Goal: Task Accomplishment & Management: Manage account settings

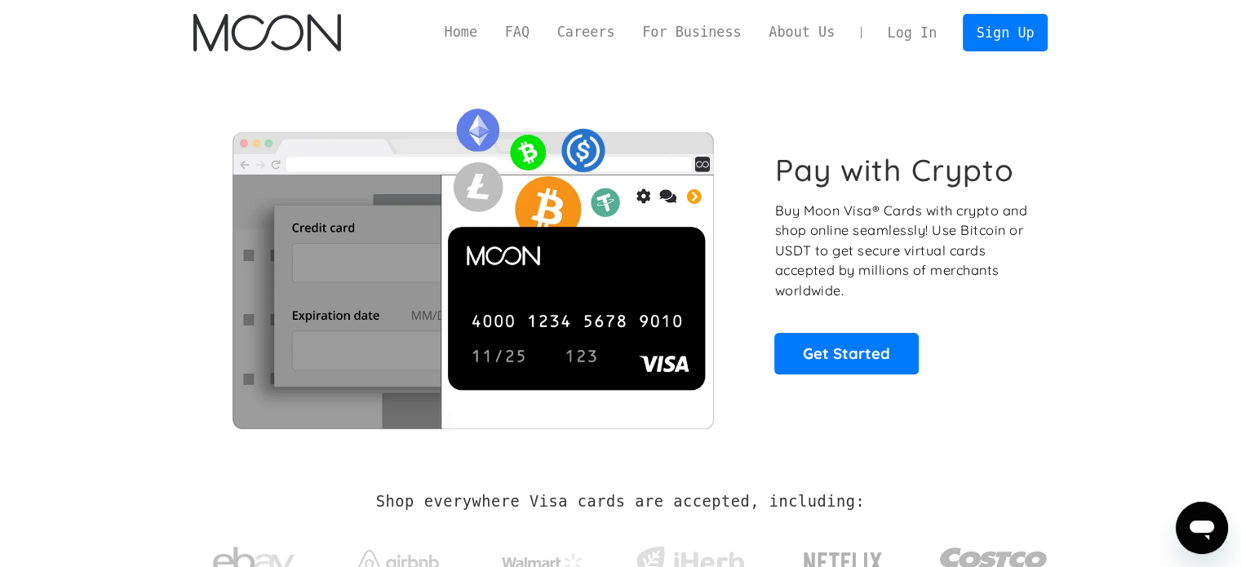
click at [925, 38] on link "Log In" at bounding box center [912, 33] width 77 height 36
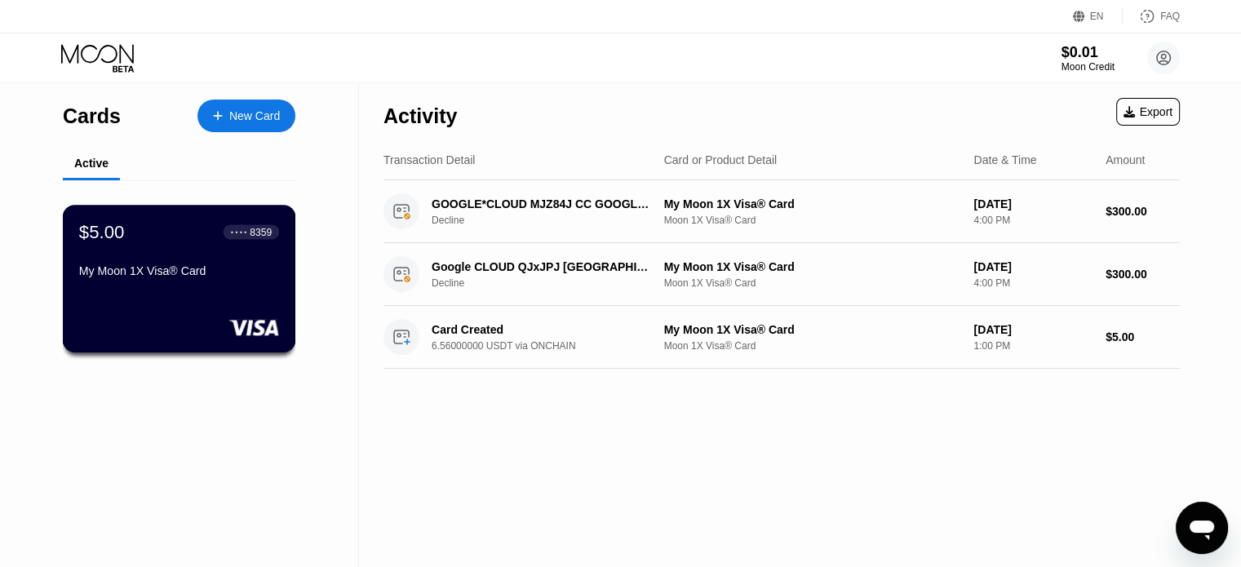
click at [252, 277] on div "My Moon 1X Visa® Card" at bounding box center [179, 270] width 200 height 13
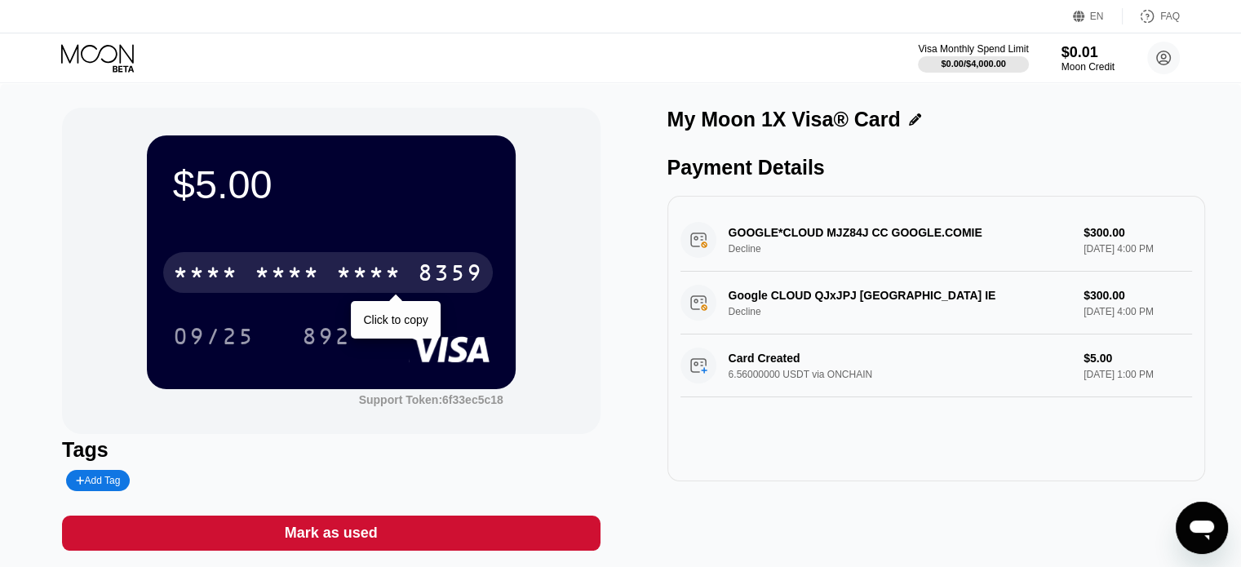
click at [273, 272] on div "* * * *" at bounding box center [287, 275] width 65 height 26
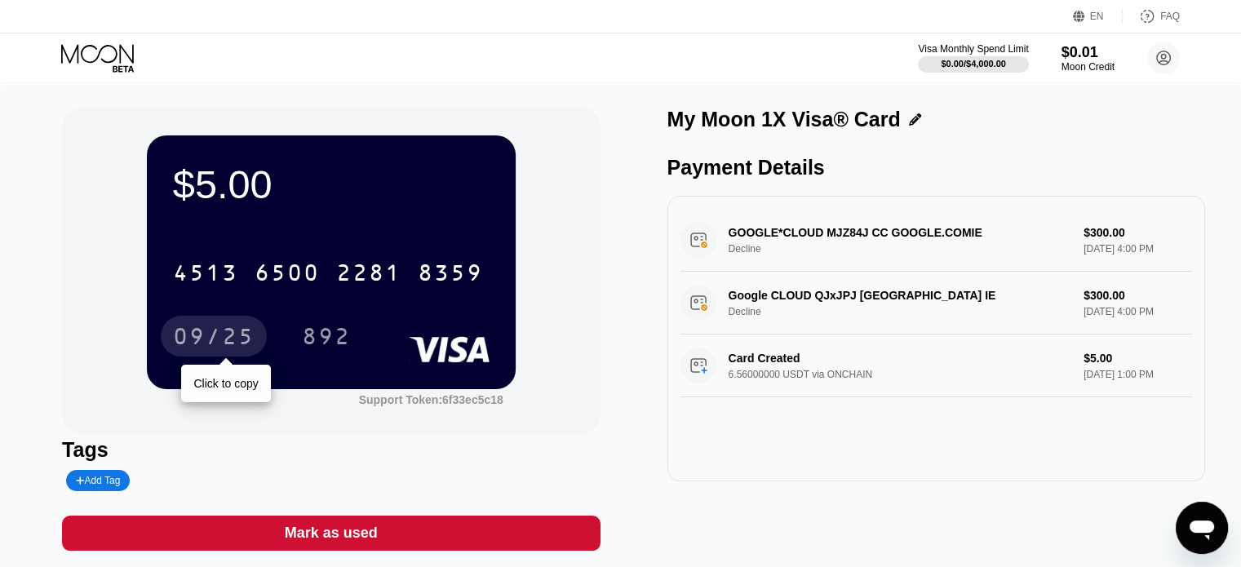
click at [197, 343] on div "09/25" at bounding box center [214, 338] width 82 height 26
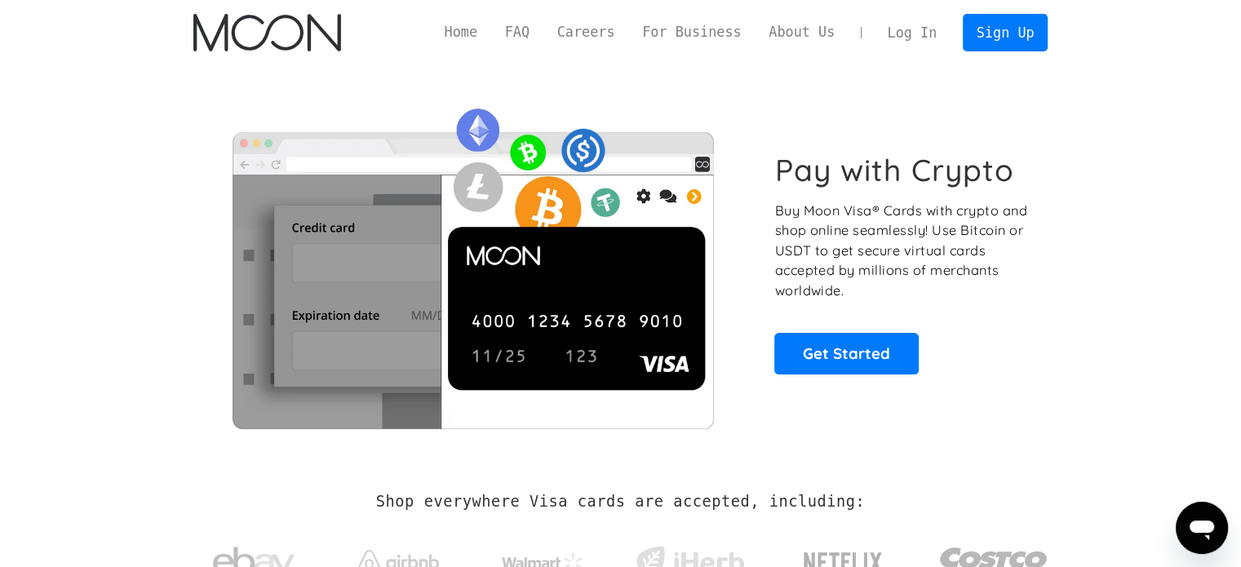
click at [898, 33] on link "Log In" at bounding box center [912, 33] width 77 height 36
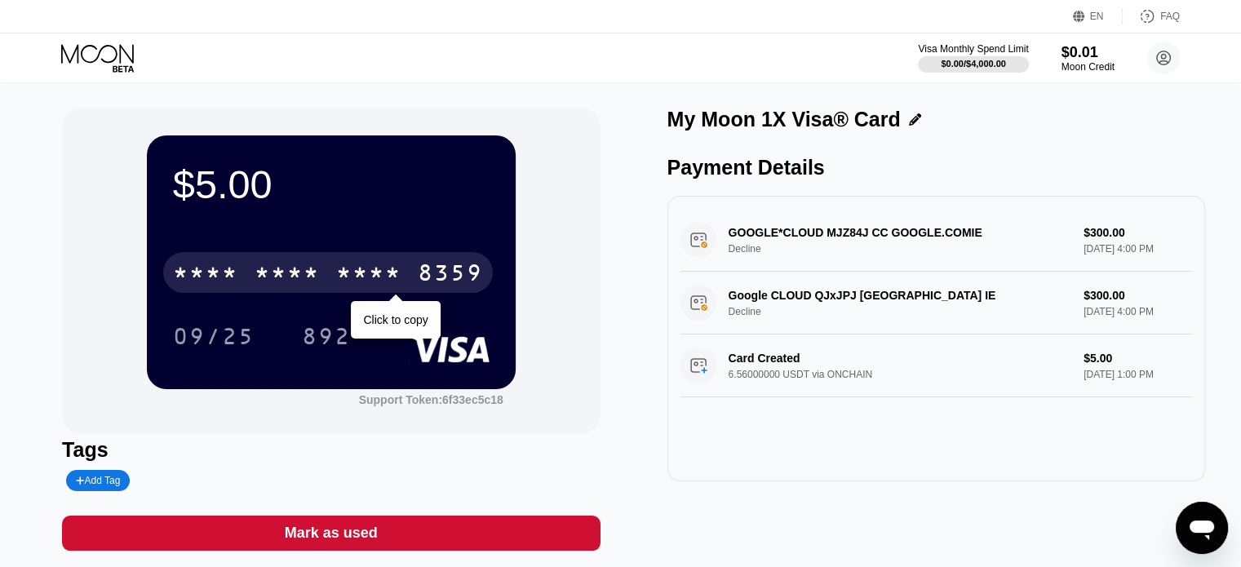
click at [390, 260] on div "* * * * * * * * * * * * 8359" at bounding box center [328, 272] width 330 height 41
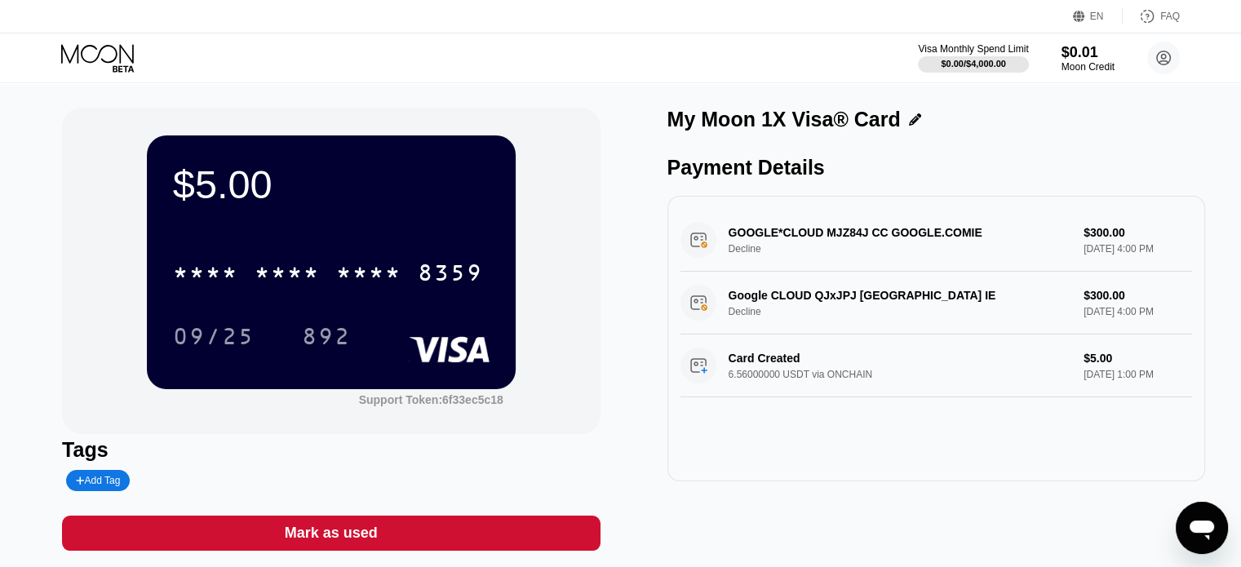
click at [1163, 14] on div "FAQ" at bounding box center [1170, 16] width 20 height 11
click at [1077, 59] on div "$0.01" at bounding box center [1087, 51] width 55 height 17
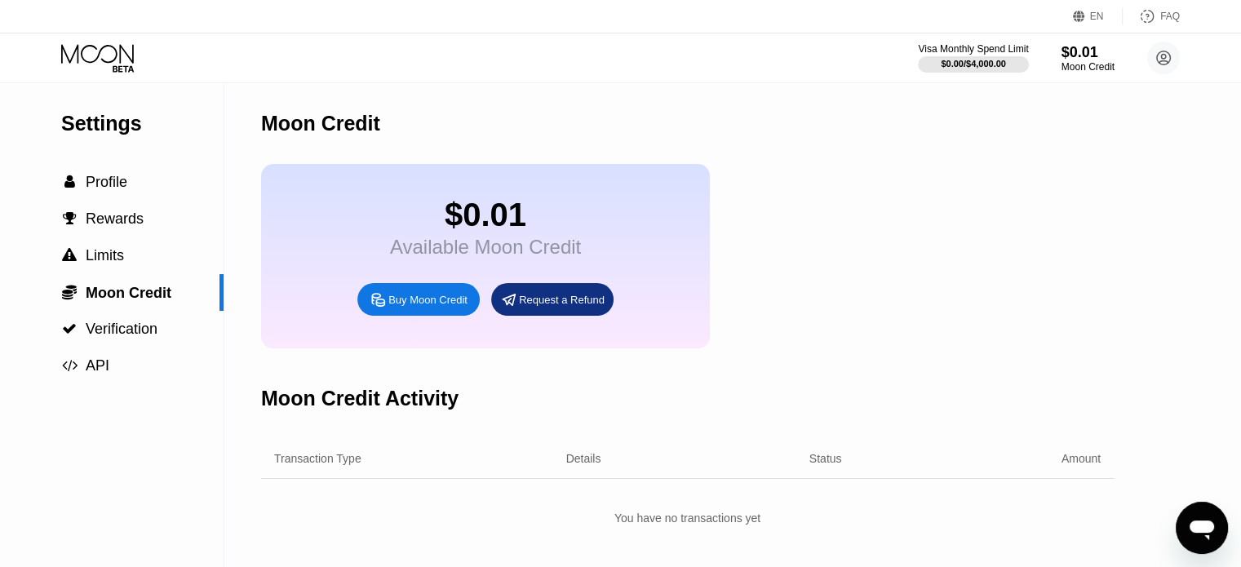
click at [582, 307] on div "Request a Refund" at bounding box center [562, 300] width 86 height 14
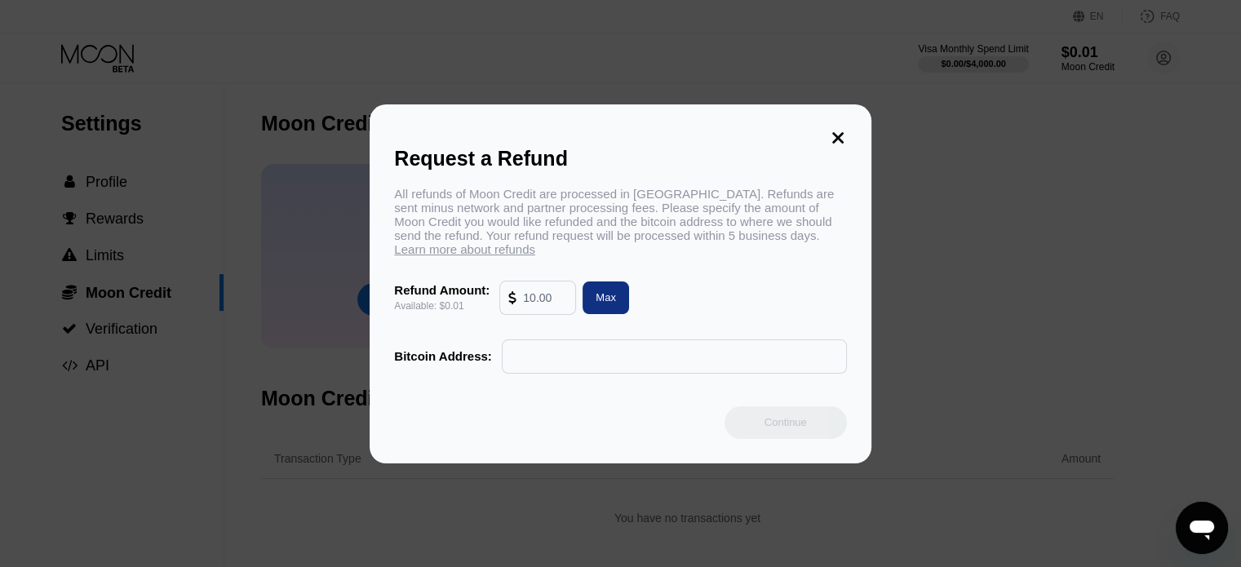
click at [515, 314] on div at bounding box center [515, 297] width 15 height 33
click at [524, 311] on input "text" at bounding box center [545, 297] width 44 height 33
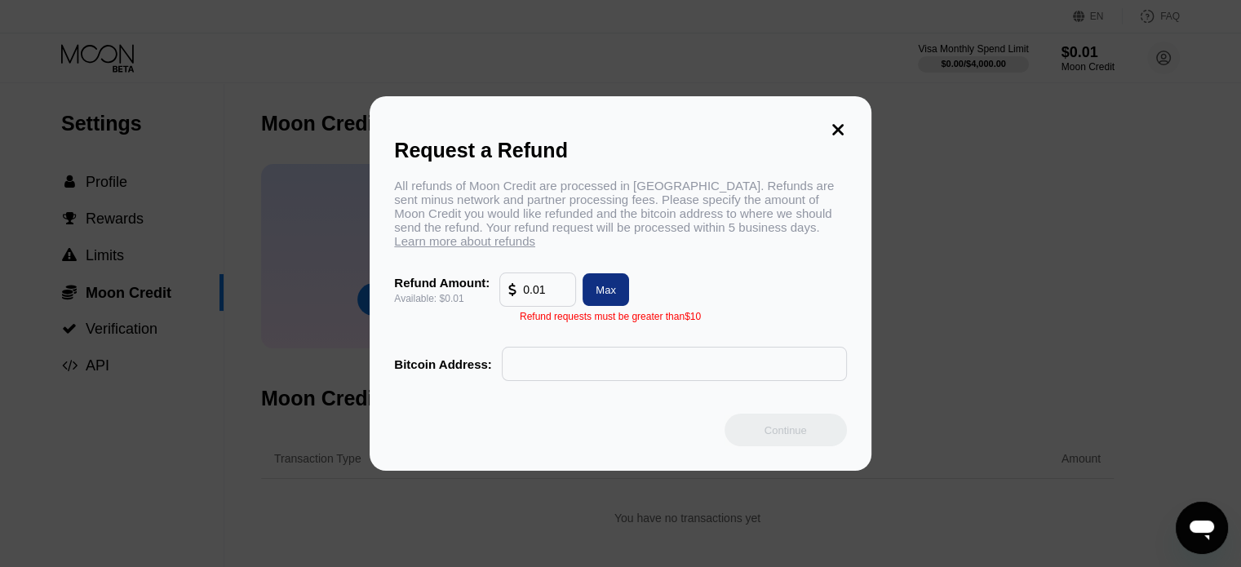
type input "0.01"
click at [826, 128] on div "Request a Refund All refunds of Moon Credit are processed in Bitcoin. Refunds a…" at bounding box center [620, 283] width 501 height 374
click at [839, 124] on icon at bounding box center [837, 129] width 11 height 11
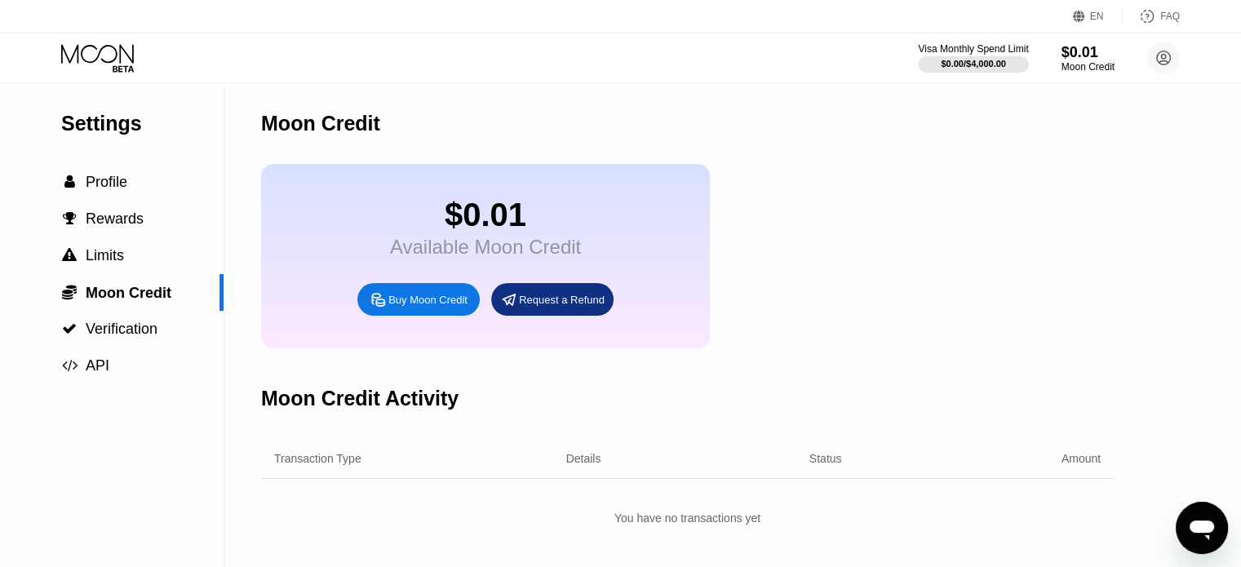
click at [449, 307] on div "Buy Moon Credit" at bounding box center [427, 300] width 79 height 14
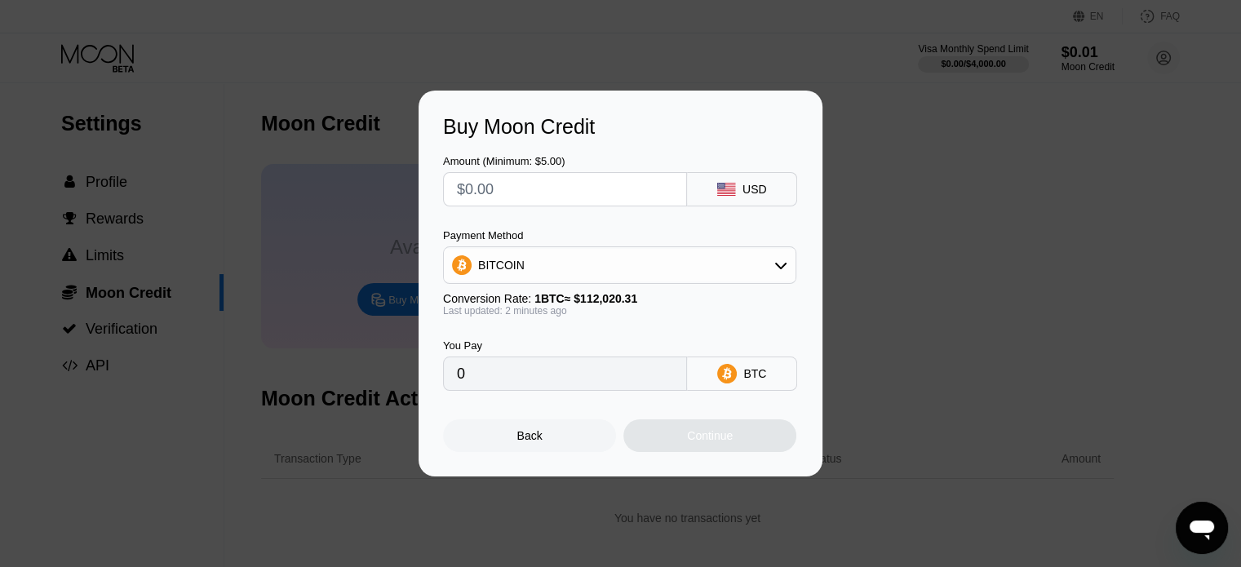
click at [541, 196] on input "text" at bounding box center [565, 189] width 216 height 33
click at [559, 434] on div "Back" at bounding box center [529, 435] width 173 height 33
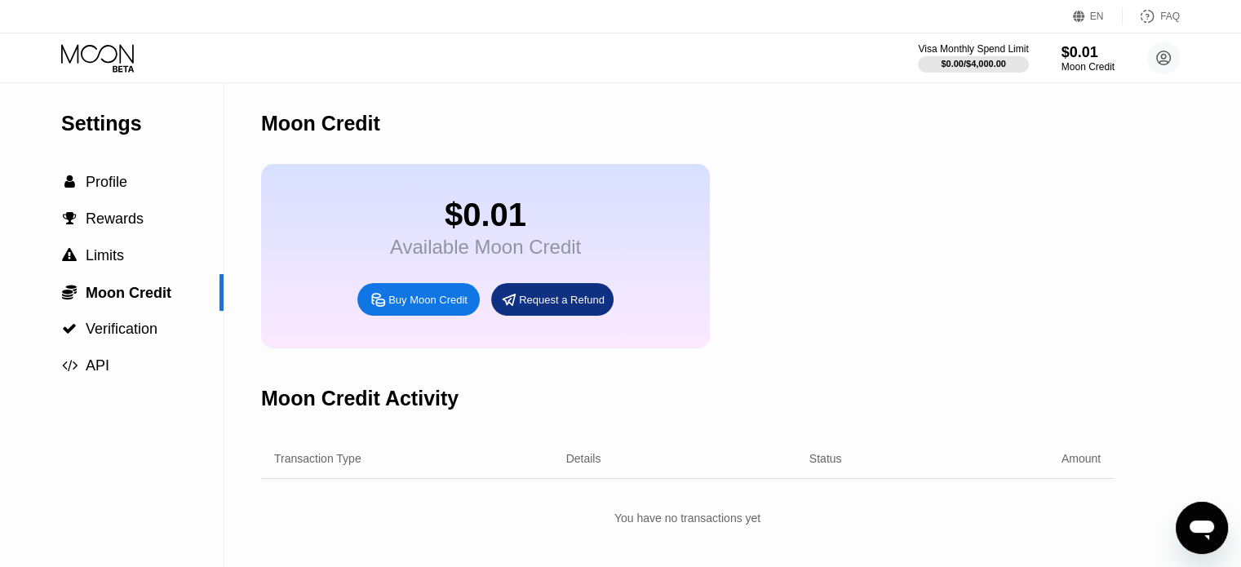
click at [403, 304] on div "Buy Moon Credit" at bounding box center [418, 299] width 122 height 33
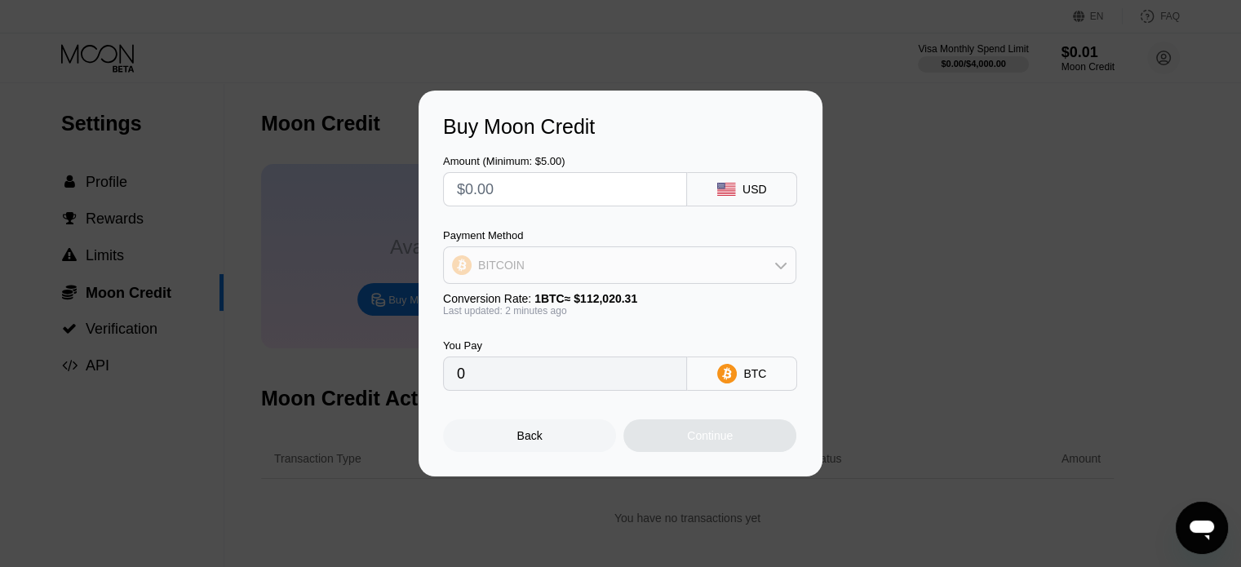
click at [533, 255] on div "BITCOIN" at bounding box center [620, 265] width 352 height 33
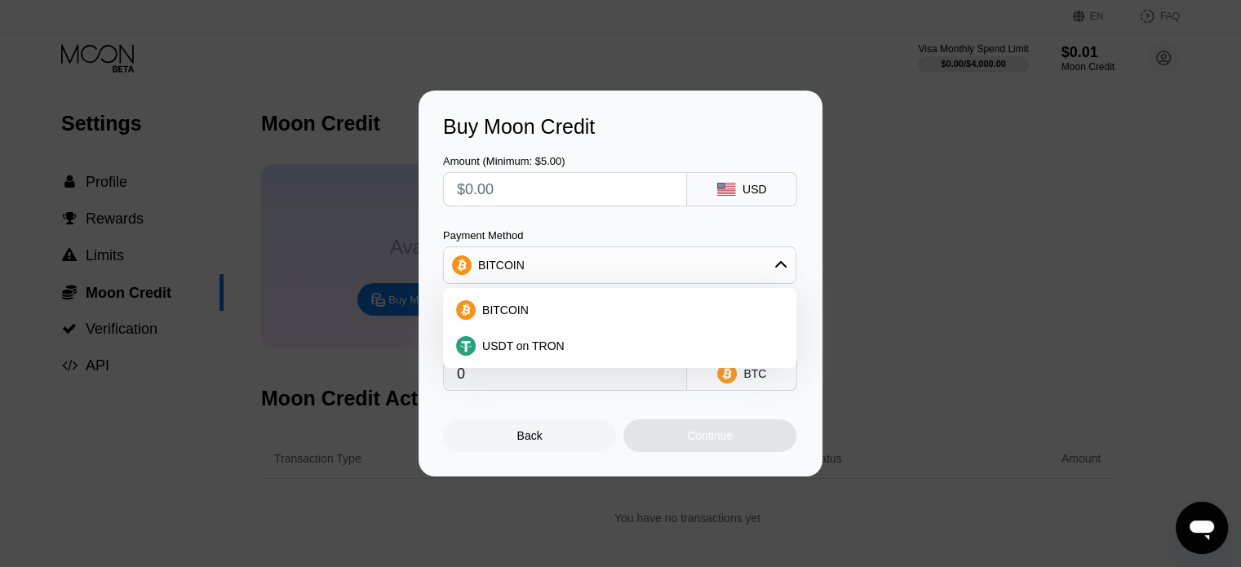
click at [547, 263] on div "BITCOIN" at bounding box center [620, 265] width 352 height 33
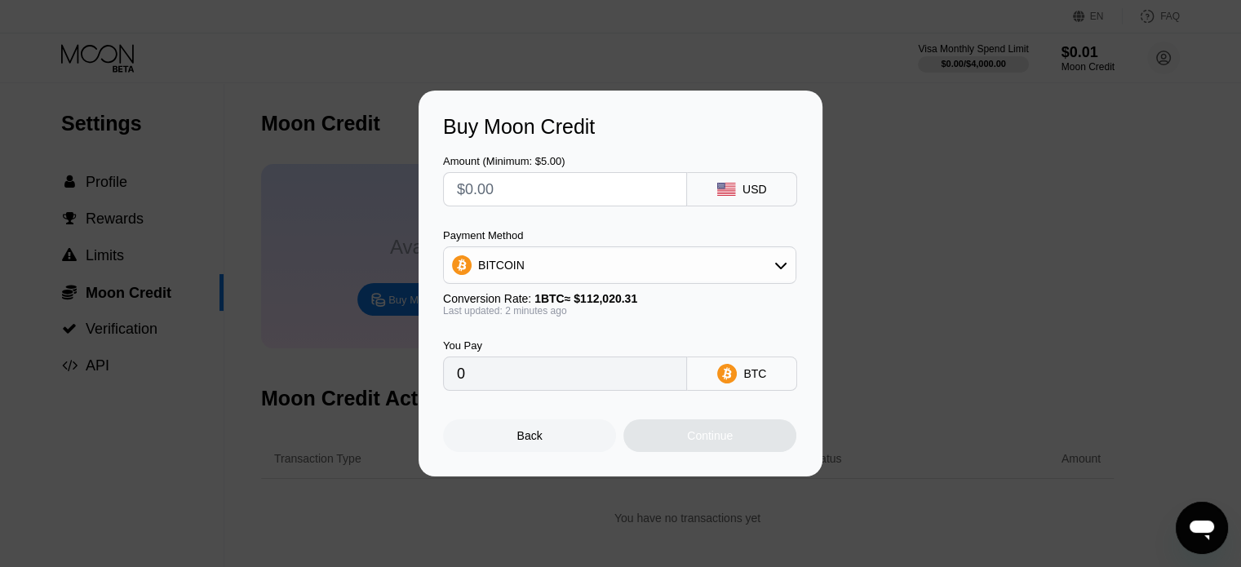
click at [936, 294] on div "Buy Moon Credit Amount (Minimum: $5.00) USD Payment Method BITCOIN Conversion R…" at bounding box center [620, 284] width 1241 height 386
click at [927, 299] on div "Buy Moon Credit Amount (Minimum: $5.00) USD Payment Method BITCOIN Conversion R…" at bounding box center [620, 284] width 1241 height 386
drag, startPoint x: 529, startPoint y: 439, endPoint x: 538, endPoint y: 440, distance: 9.0
click at [532, 440] on div "Back" at bounding box center [529, 435] width 25 height 13
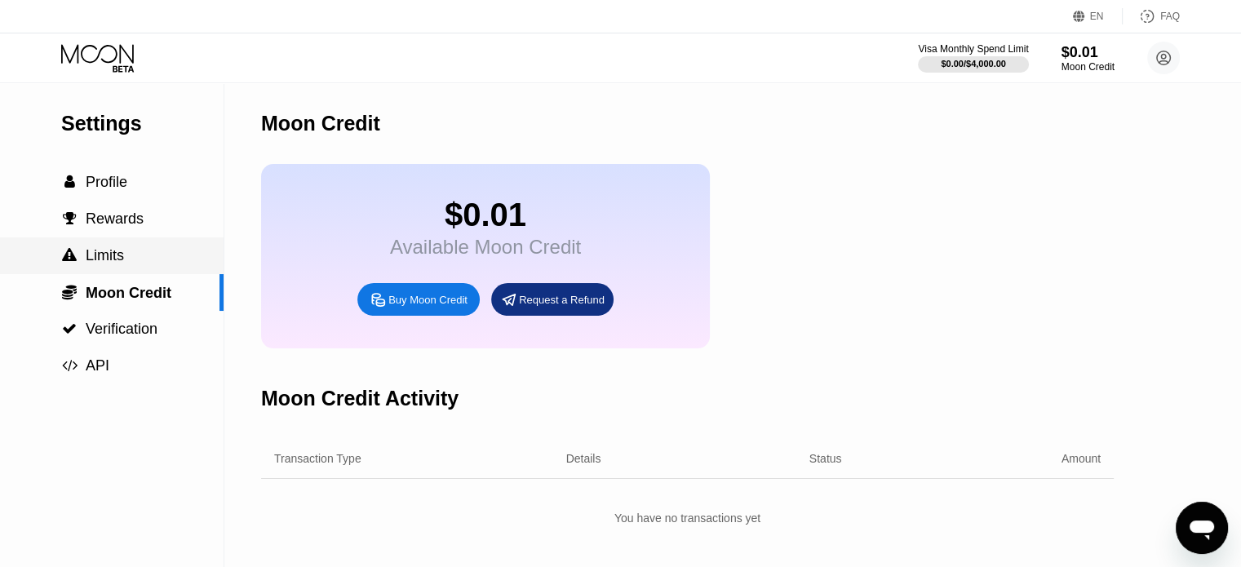
click at [115, 259] on span "Limits" at bounding box center [105, 255] width 38 height 16
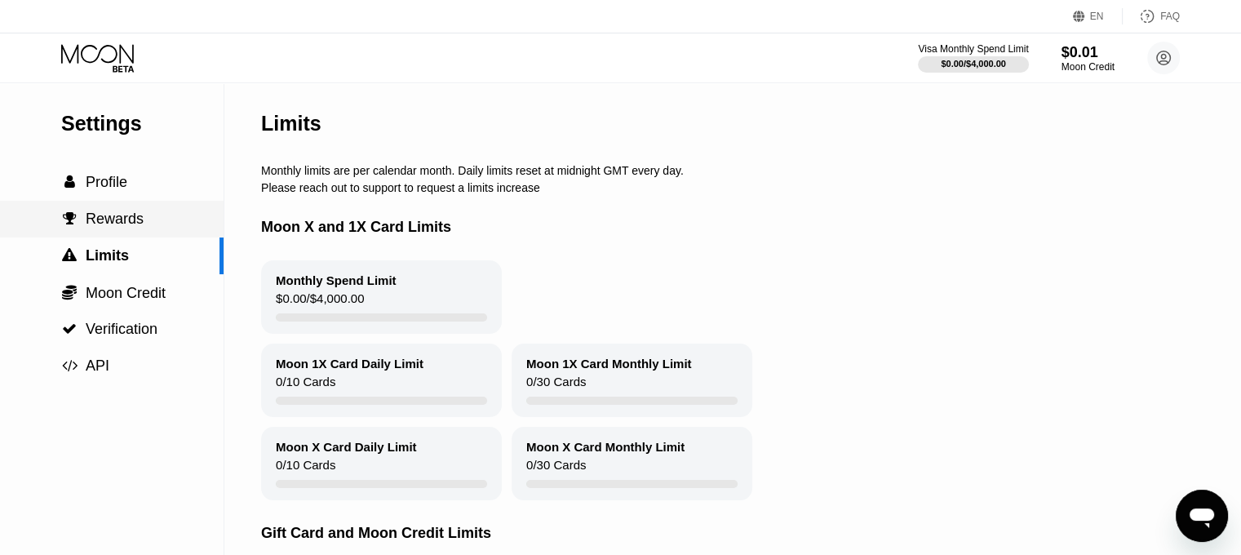
click at [144, 191] on div " Profile" at bounding box center [112, 182] width 224 height 17
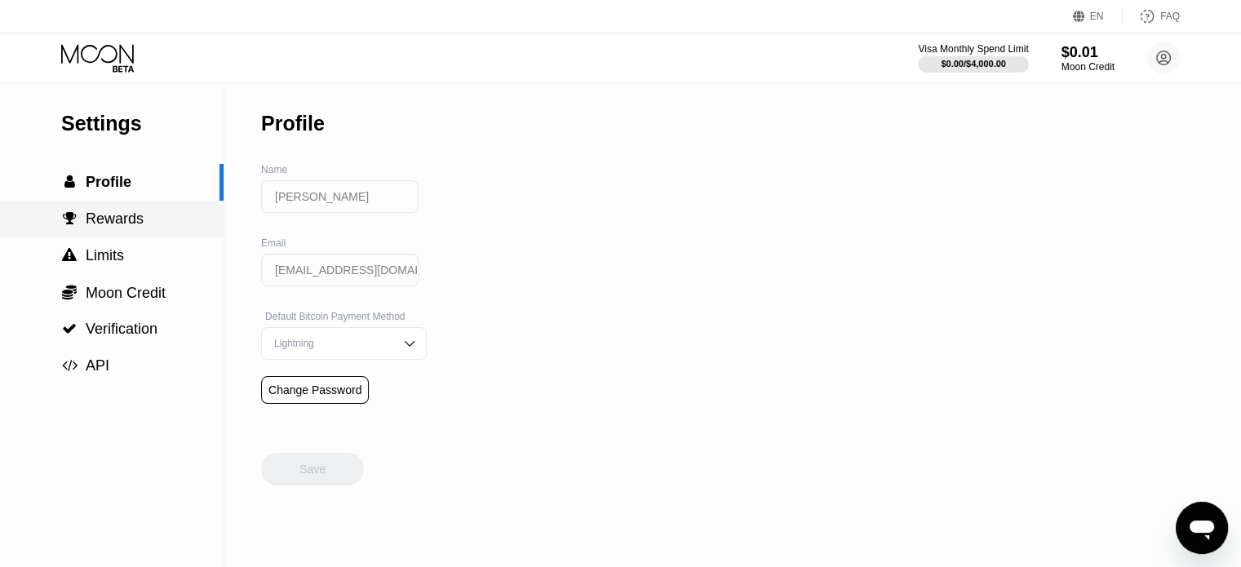
click at [148, 214] on div " Rewards" at bounding box center [112, 218] width 224 height 17
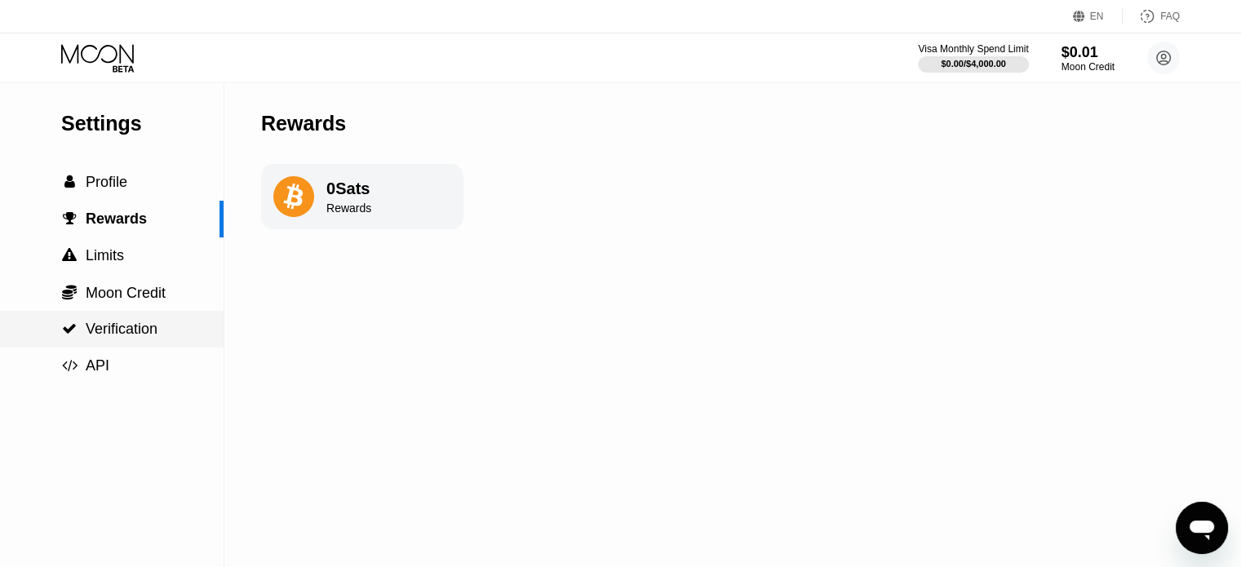
click at [158, 338] on div " Verification" at bounding box center [112, 329] width 224 height 17
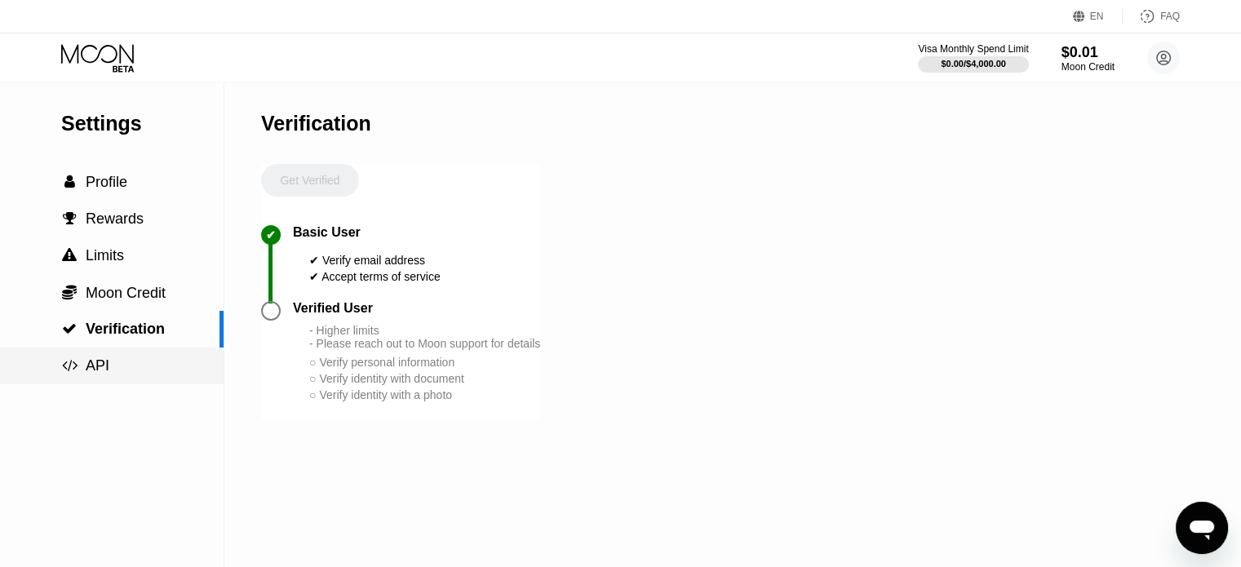
click at [148, 366] on div " API" at bounding box center [112, 365] width 224 height 17
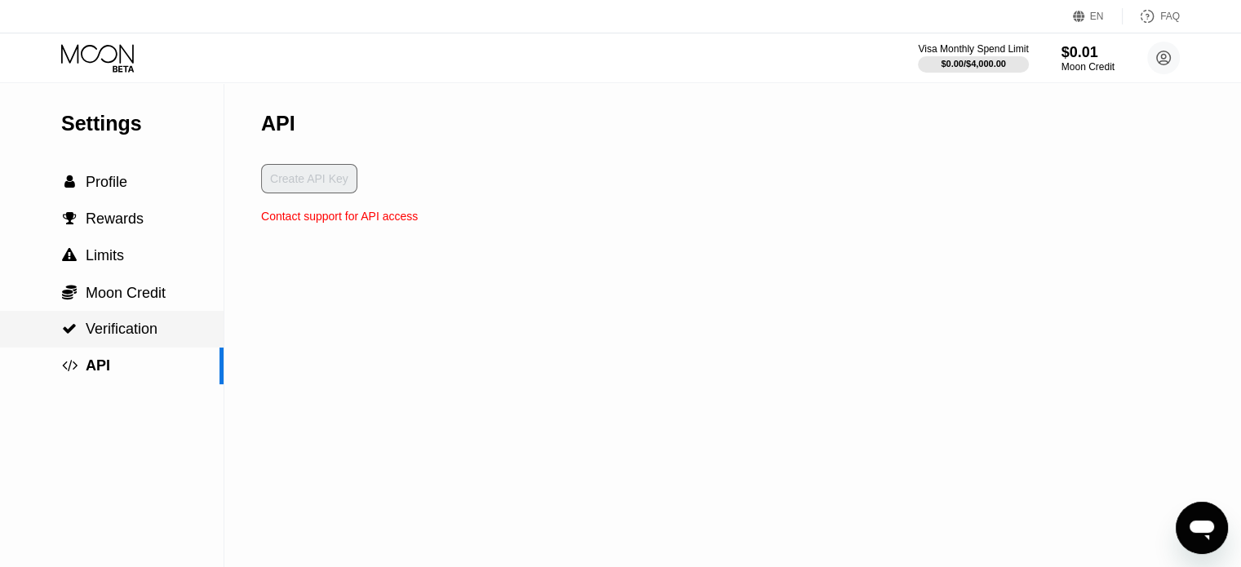
click at [149, 323] on span "Verification" at bounding box center [122, 329] width 72 height 16
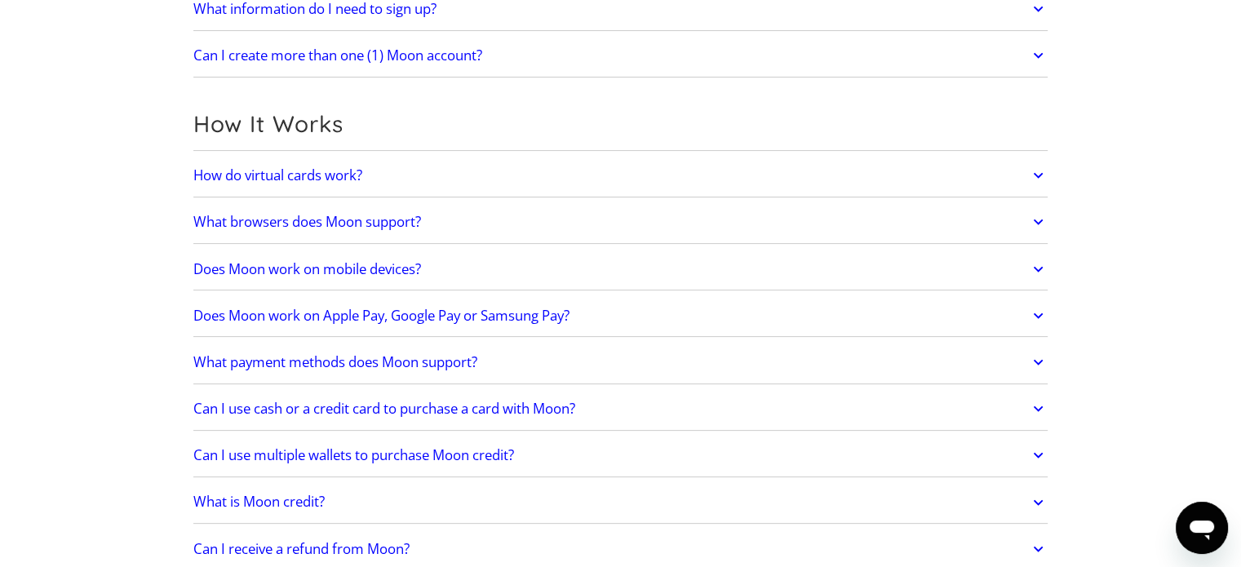
scroll to position [408, 0]
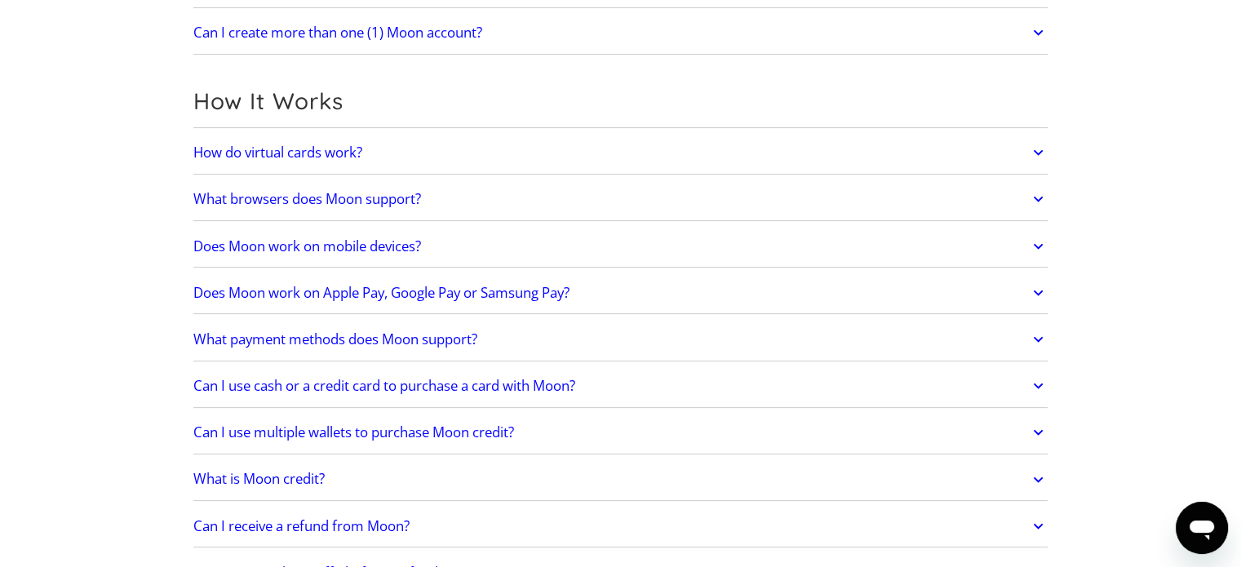
click at [649, 296] on link "Does Moon work on Apple Pay, Google Pay or Samsung Pay?" at bounding box center [620, 293] width 855 height 34
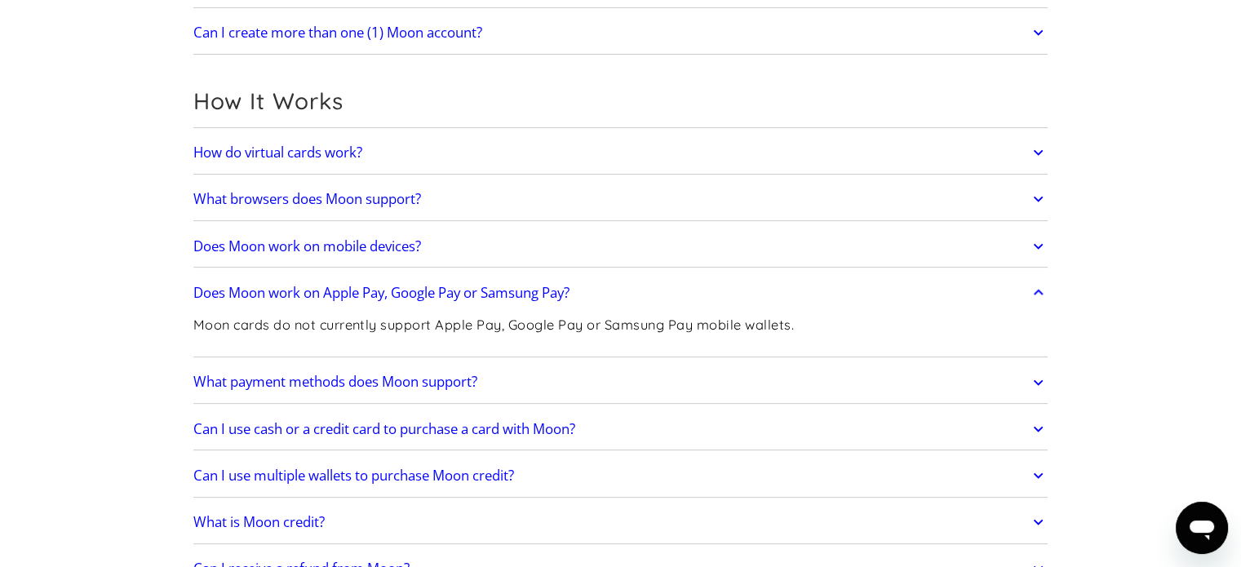
click at [652, 299] on link "Does Moon work on Apple Pay, Google Pay or Samsung Pay?" at bounding box center [620, 293] width 855 height 34
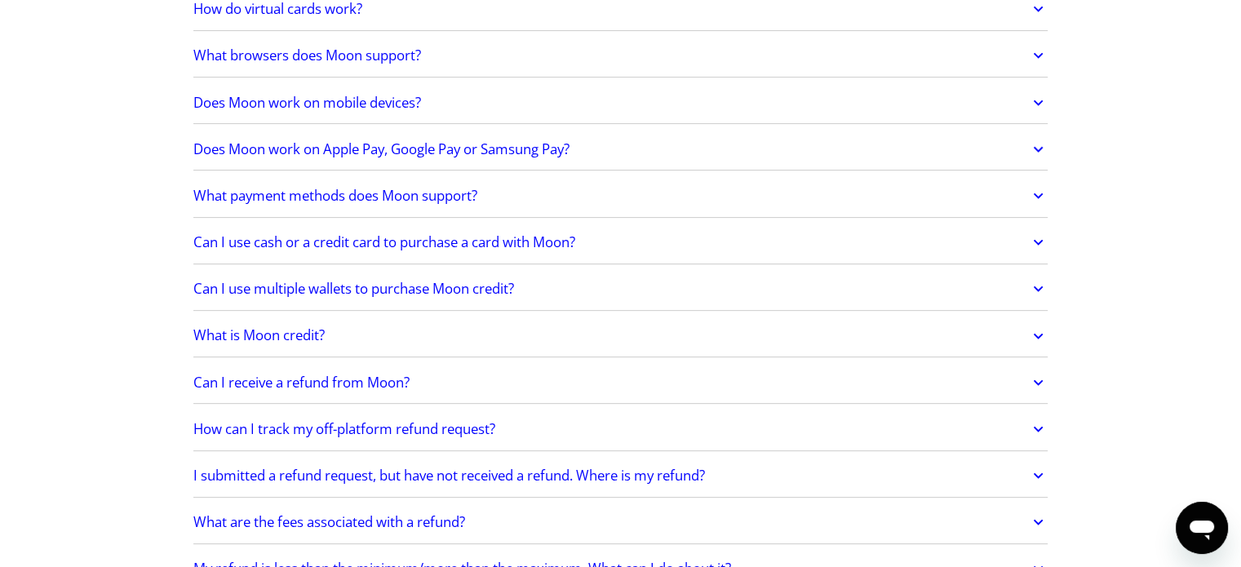
scroll to position [571, 0]
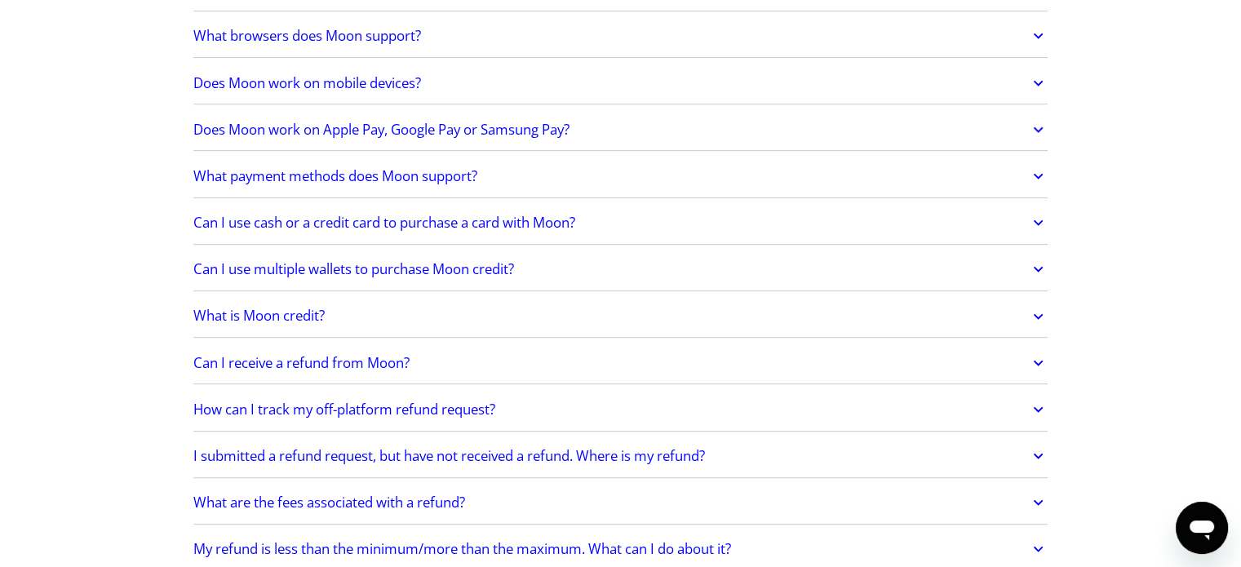
click at [591, 346] on link "Can I receive a refund from Moon?" at bounding box center [620, 363] width 855 height 34
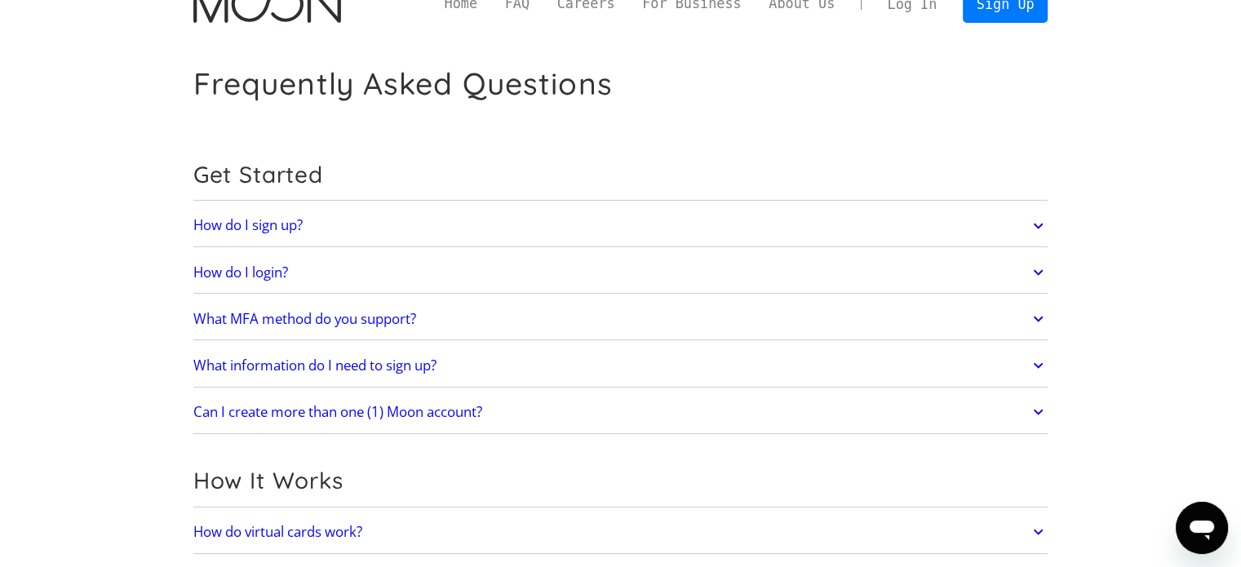
scroll to position [0, 0]
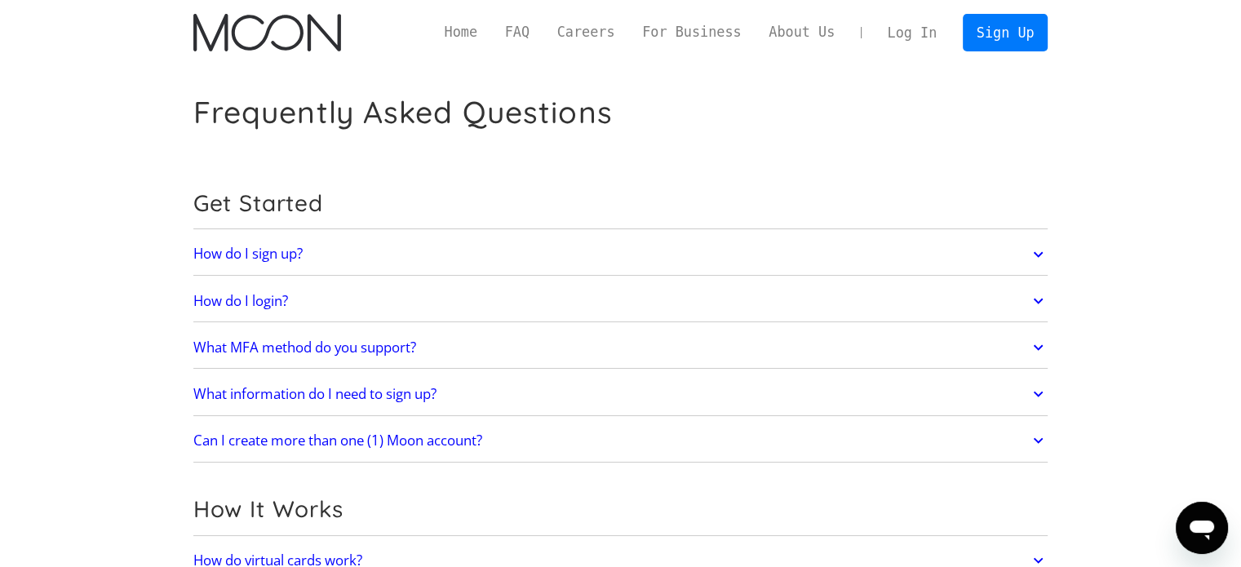
click at [909, 31] on link "Log In" at bounding box center [912, 33] width 77 height 36
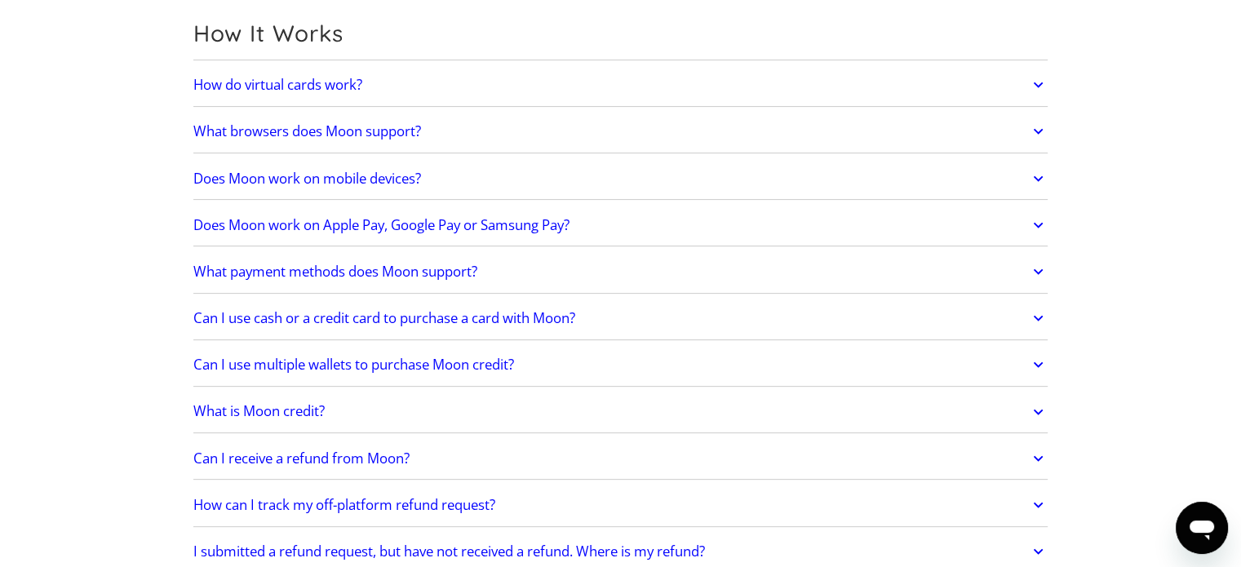
scroll to position [571, 0]
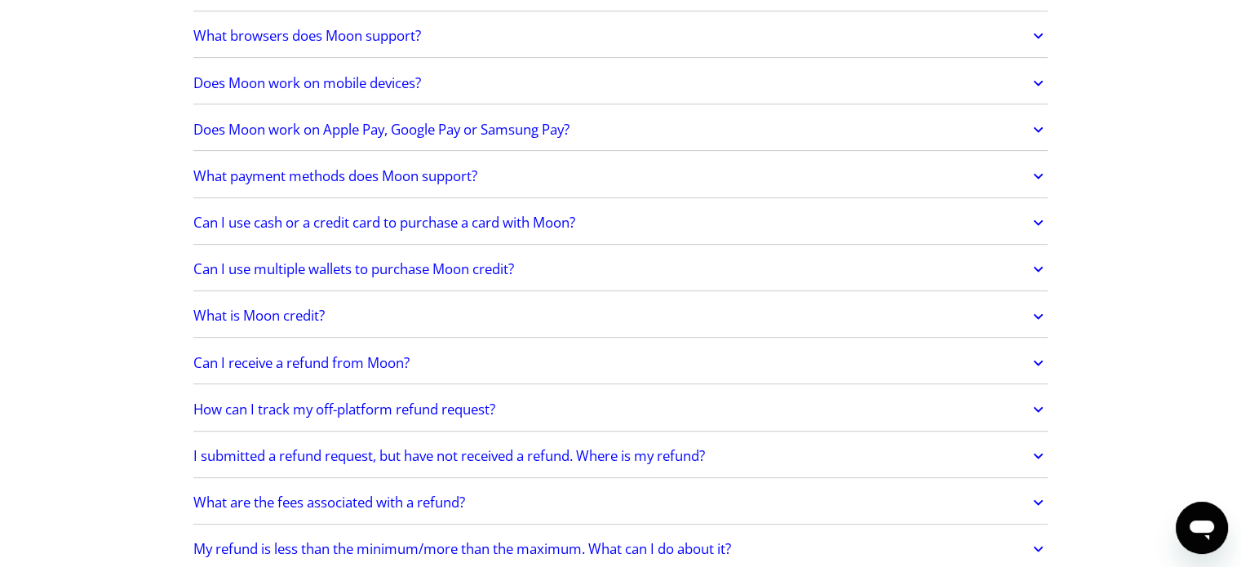
click at [666, 360] on link "Can I receive a refund from Moon?" at bounding box center [620, 363] width 855 height 34
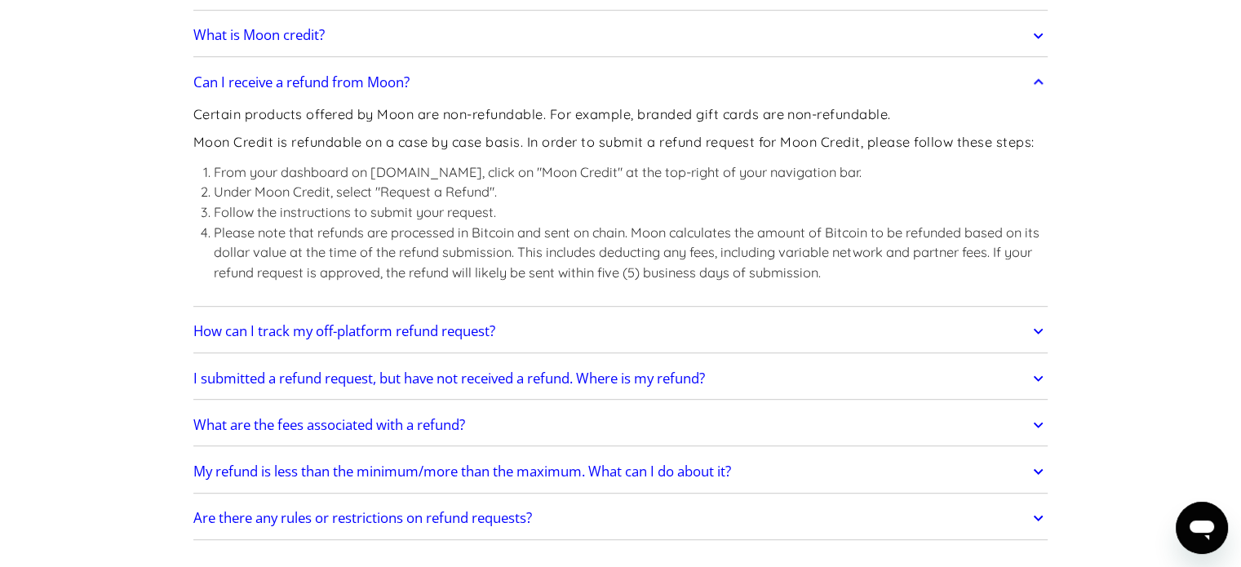
scroll to position [897, 0]
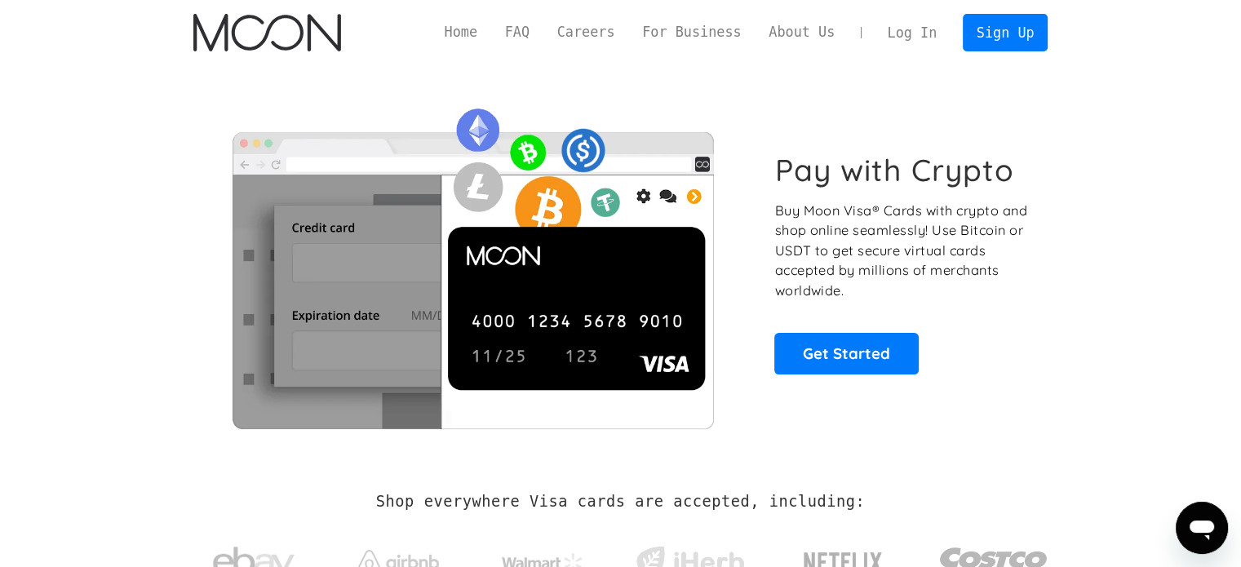
click at [926, 24] on link "Log In" at bounding box center [912, 33] width 77 height 36
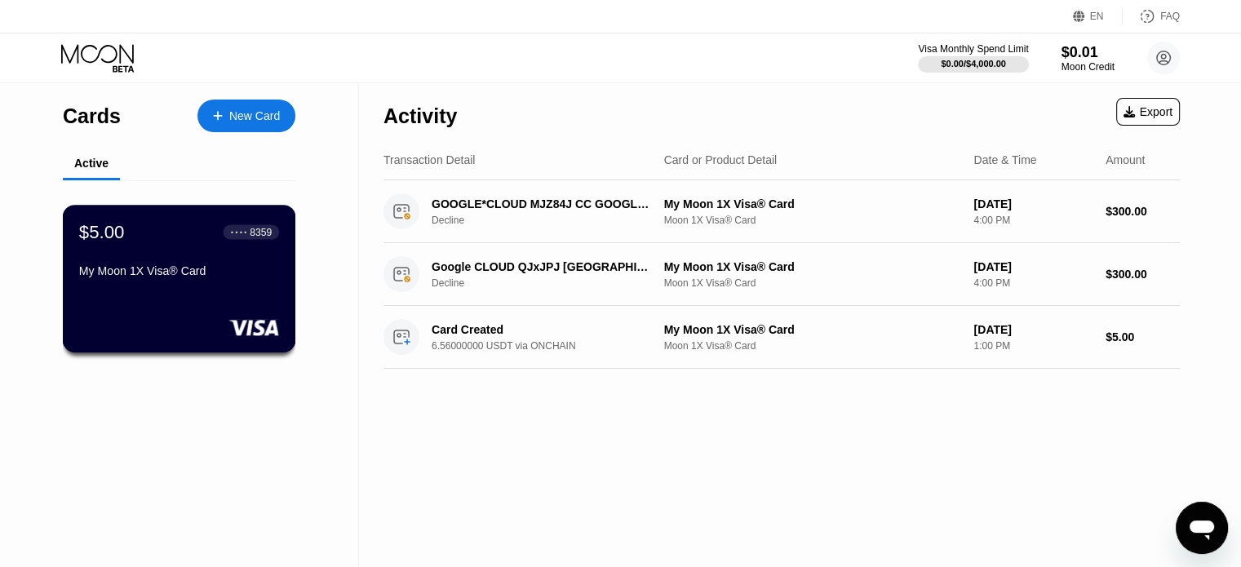
click at [211, 277] on div "My Moon 1X Visa® Card" at bounding box center [179, 270] width 200 height 13
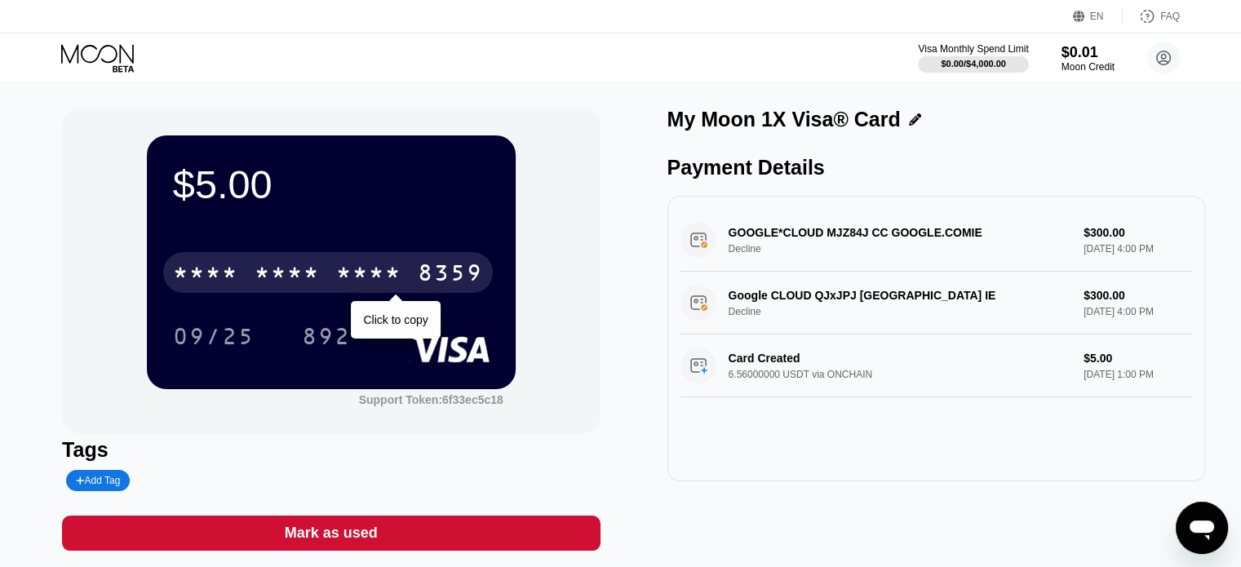
click at [444, 273] on div "8359" at bounding box center [450, 275] width 65 height 26
